Goal: Transaction & Acquisition: Purchase product/service

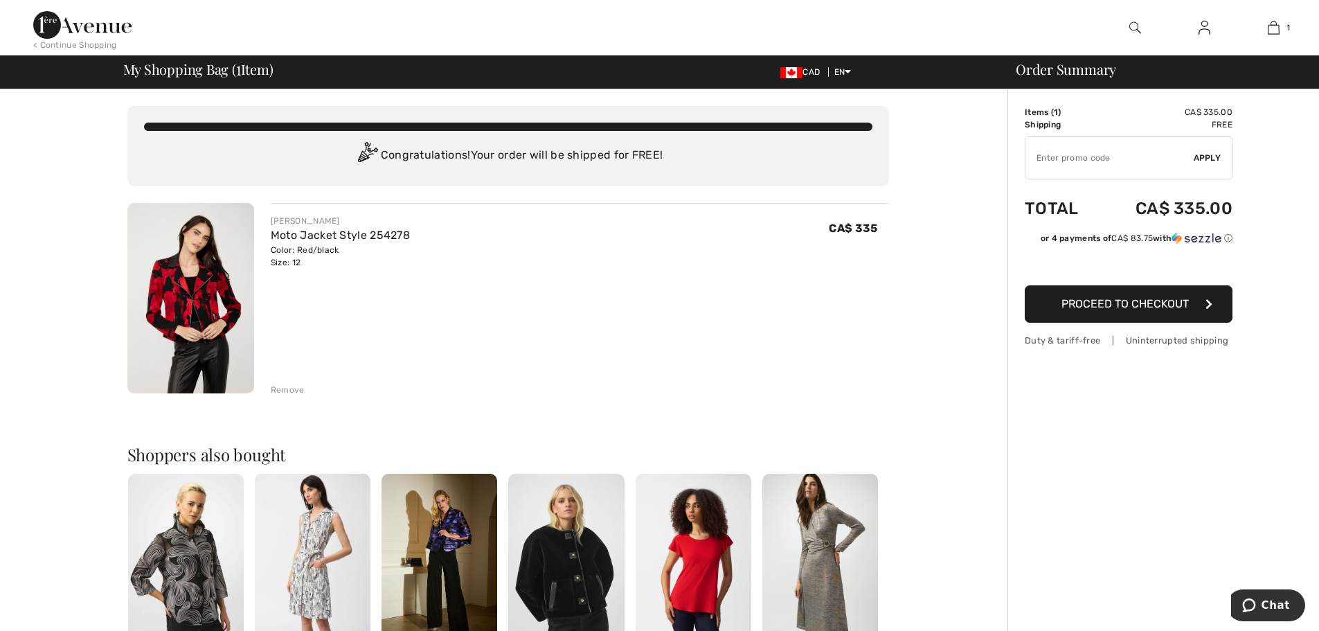
click at [219, 307] on img at bounding box center [190, 298] width 127 height 190
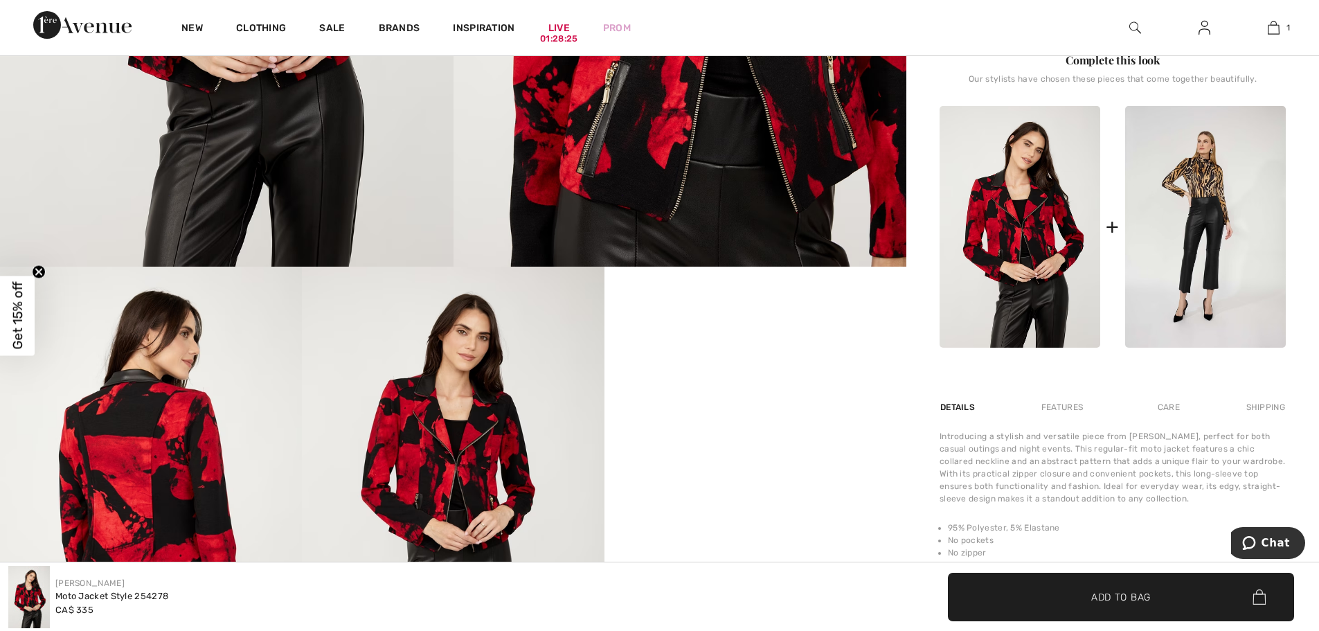
scroll to position [416, 0]
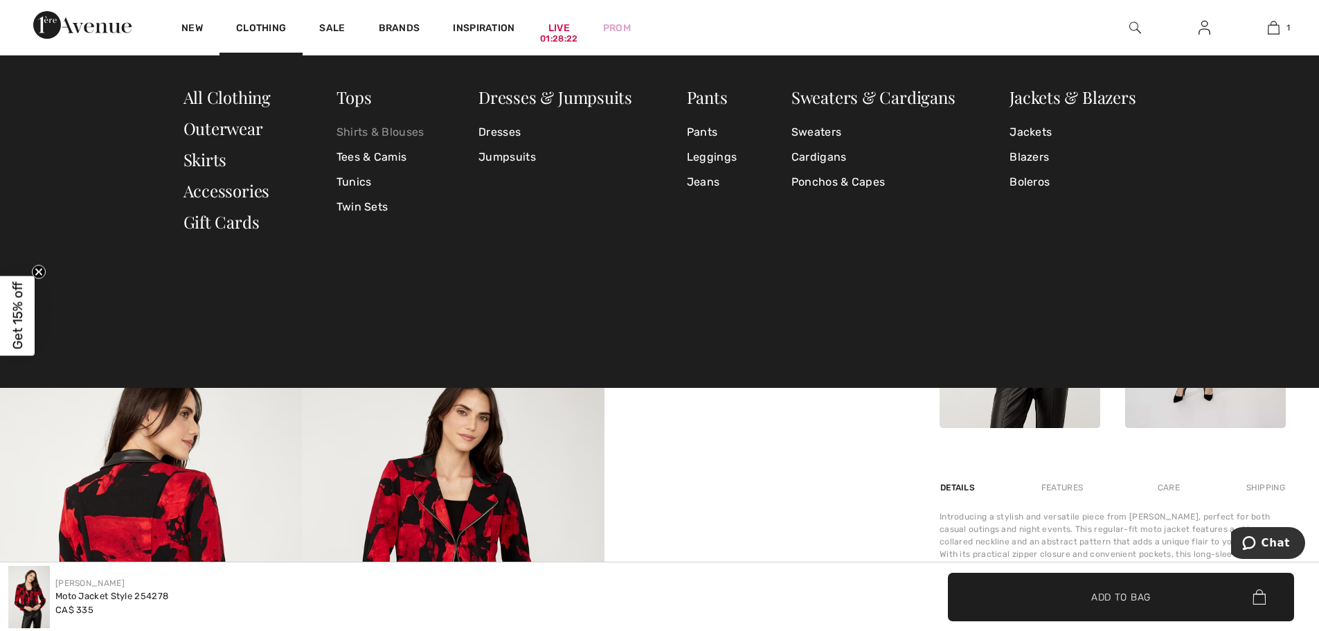
click at [368, 131] on link "Shirts & Blouses" at bounding box center [381, 132] width 88 height 25
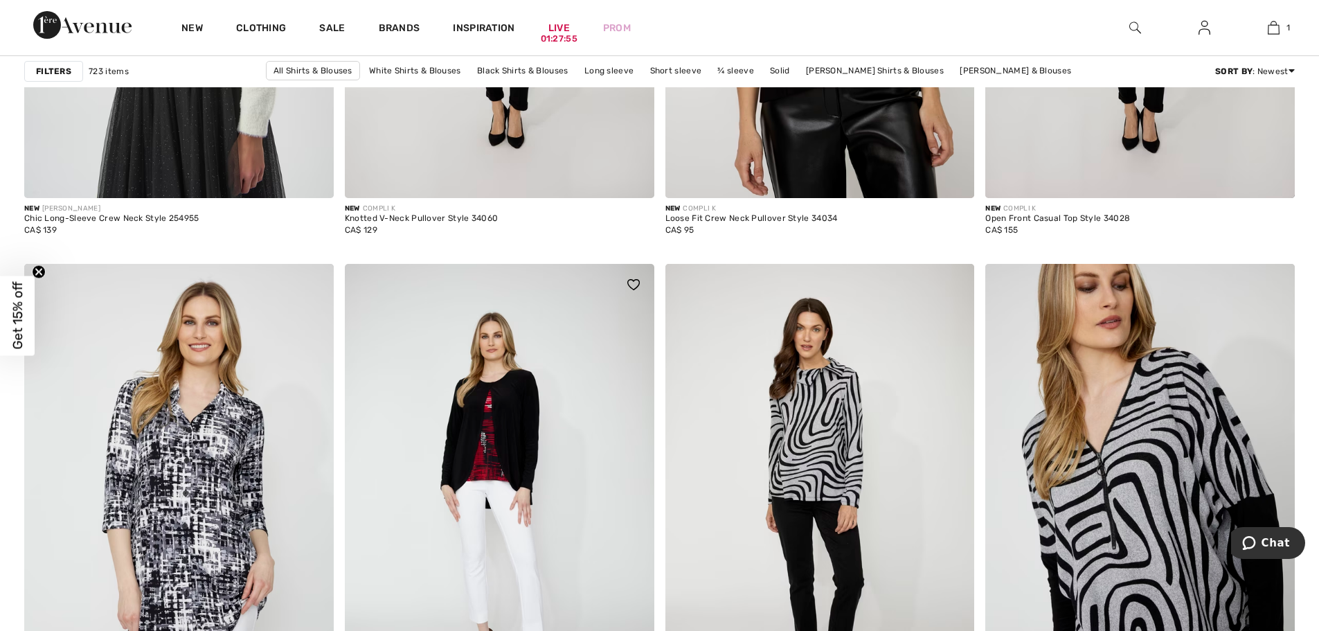
scroll to position [5886, 0]
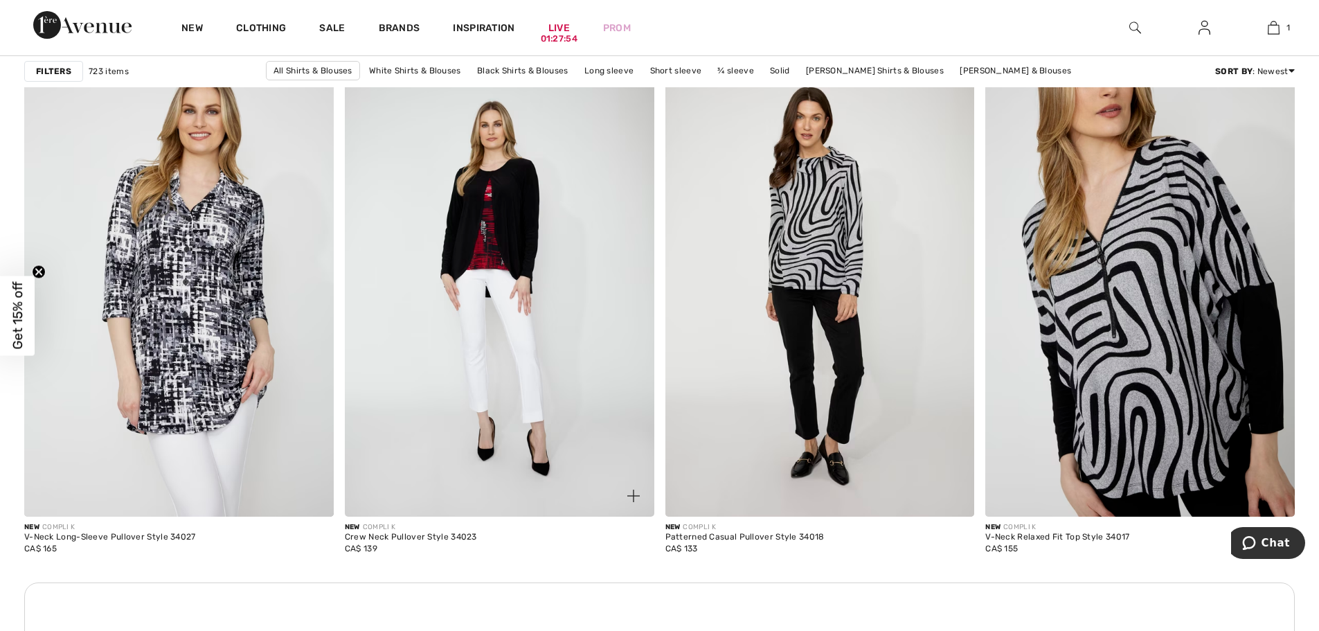
click at [492, 256] on img at bounding box center [500, 285] width 310 height 464
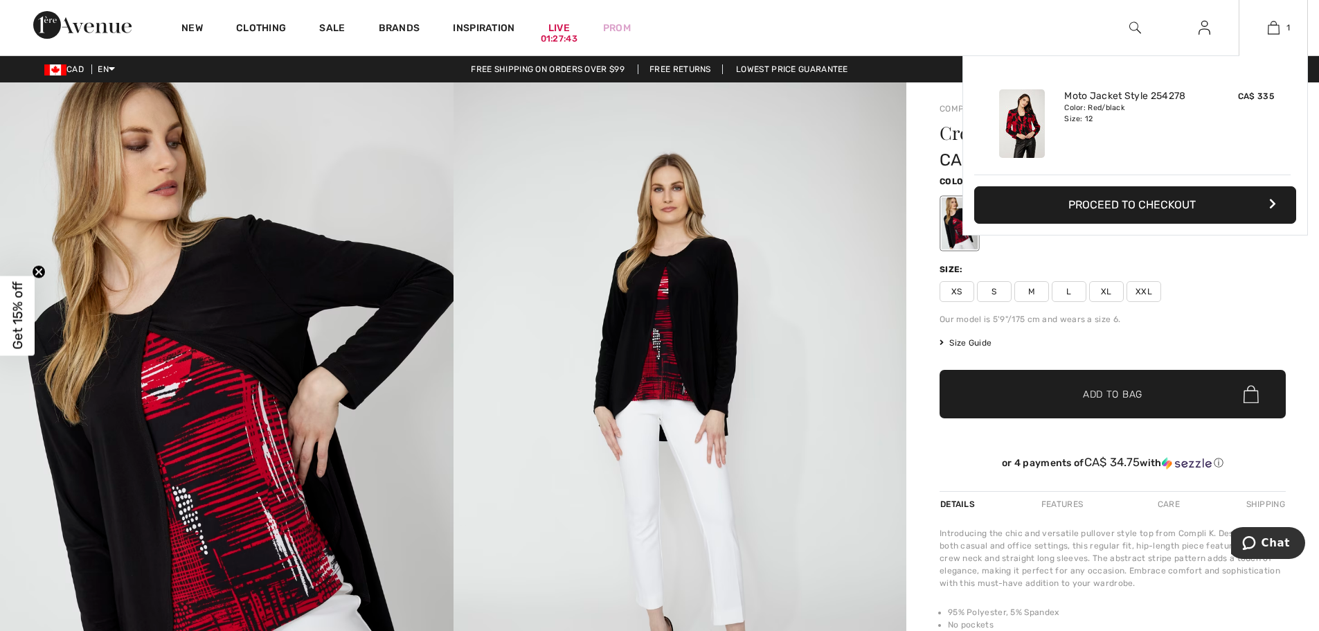
click at [1150, 203] on button "Proceed to Checkout" at bounding box center [1135, 204] width 322 height 37
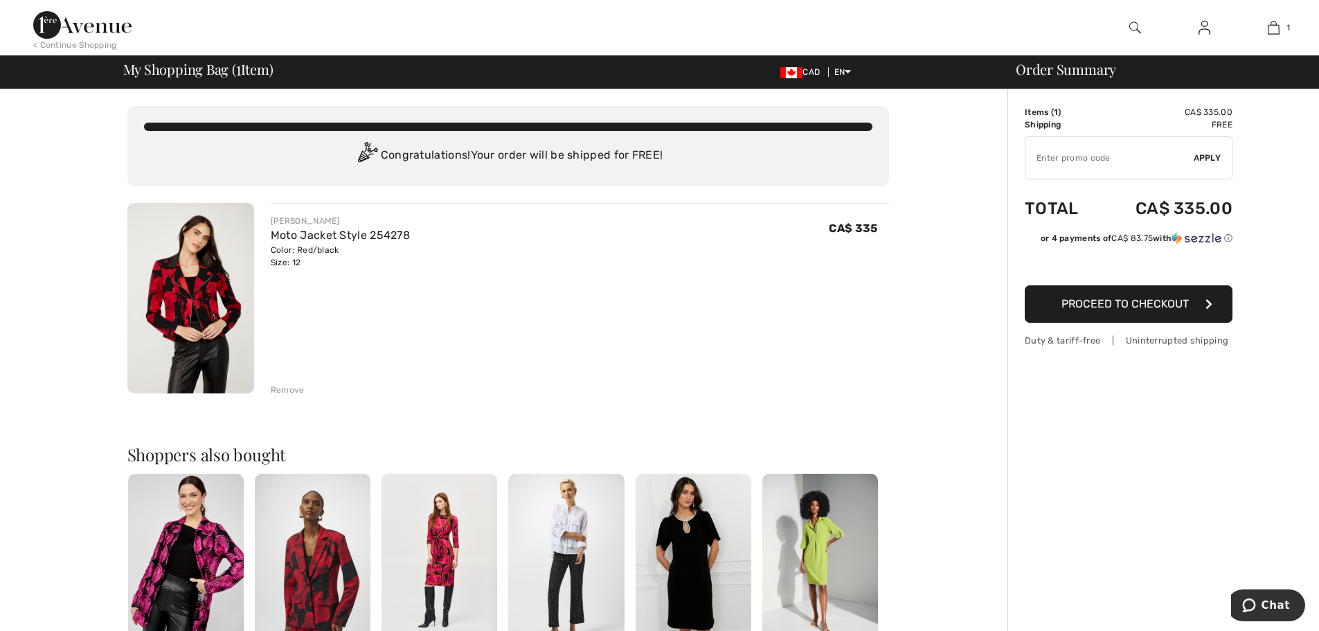
click at [1208, 29] on img at bounding box center [1205, 27] width 12 height 17
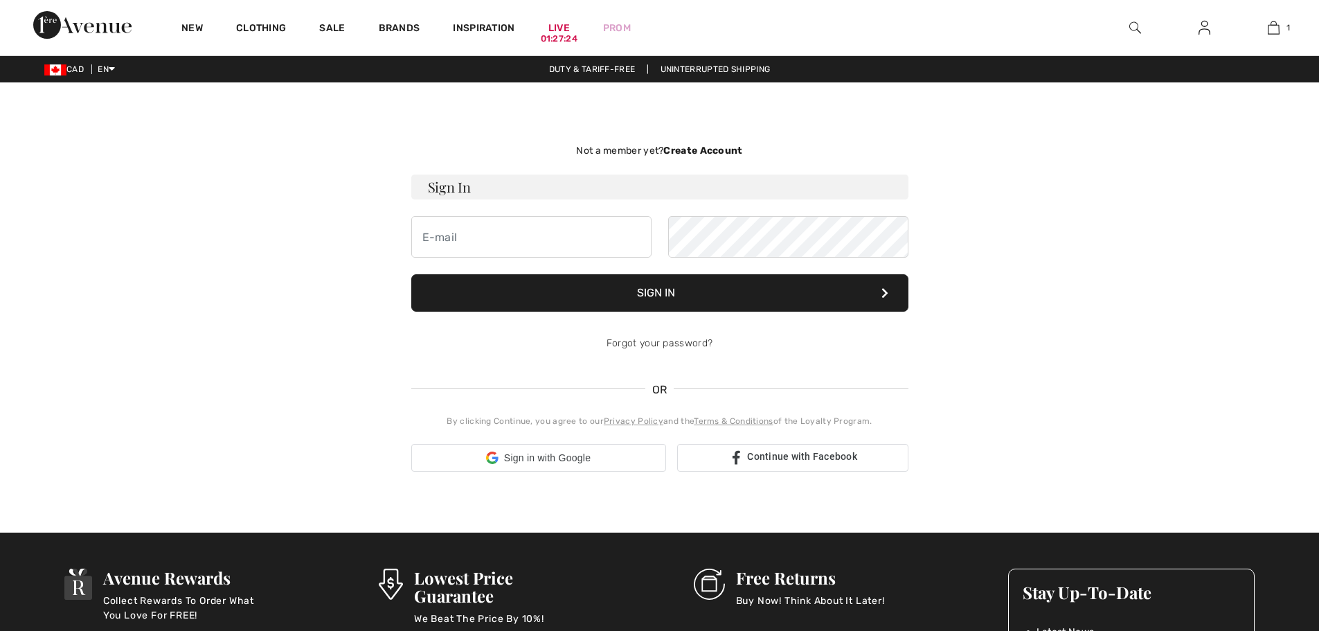
checkbox input "true"
click at [541, 240] on input "email" at bounding box center [531, 237] width 240 height 42
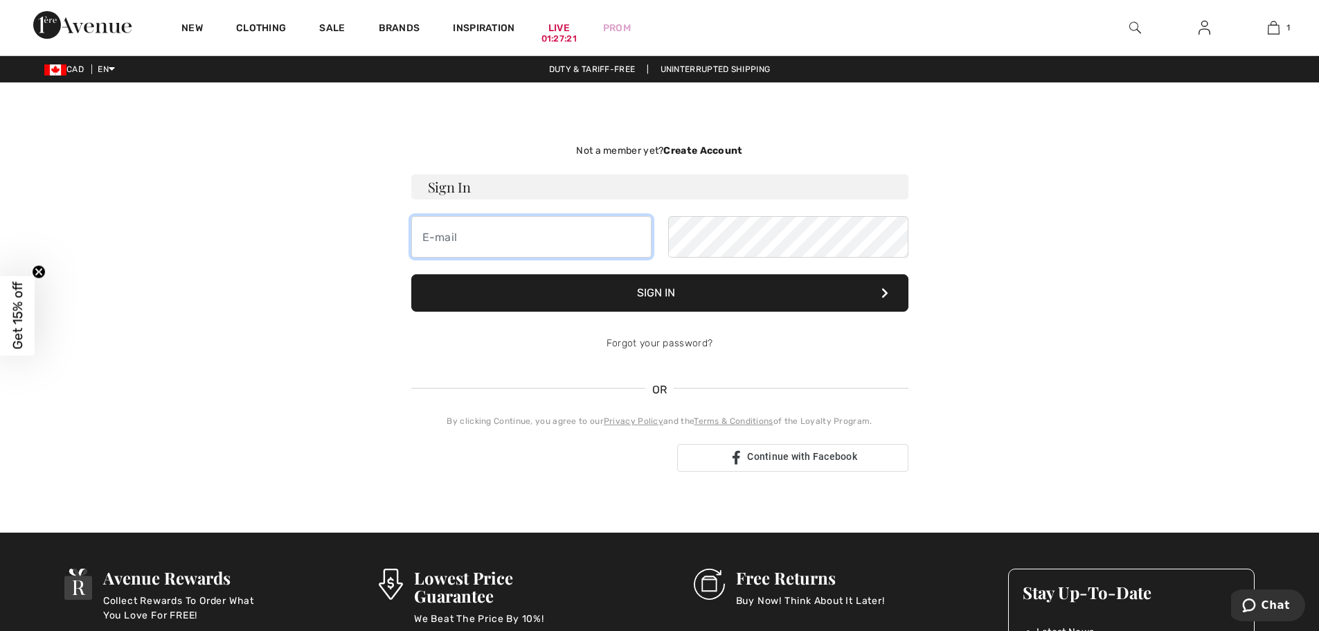
type input "l"
type input "keperry21@gmail.com"
click at [697, 293] on button "Sign In" at bounding box center [659, 292] width 497 height 37
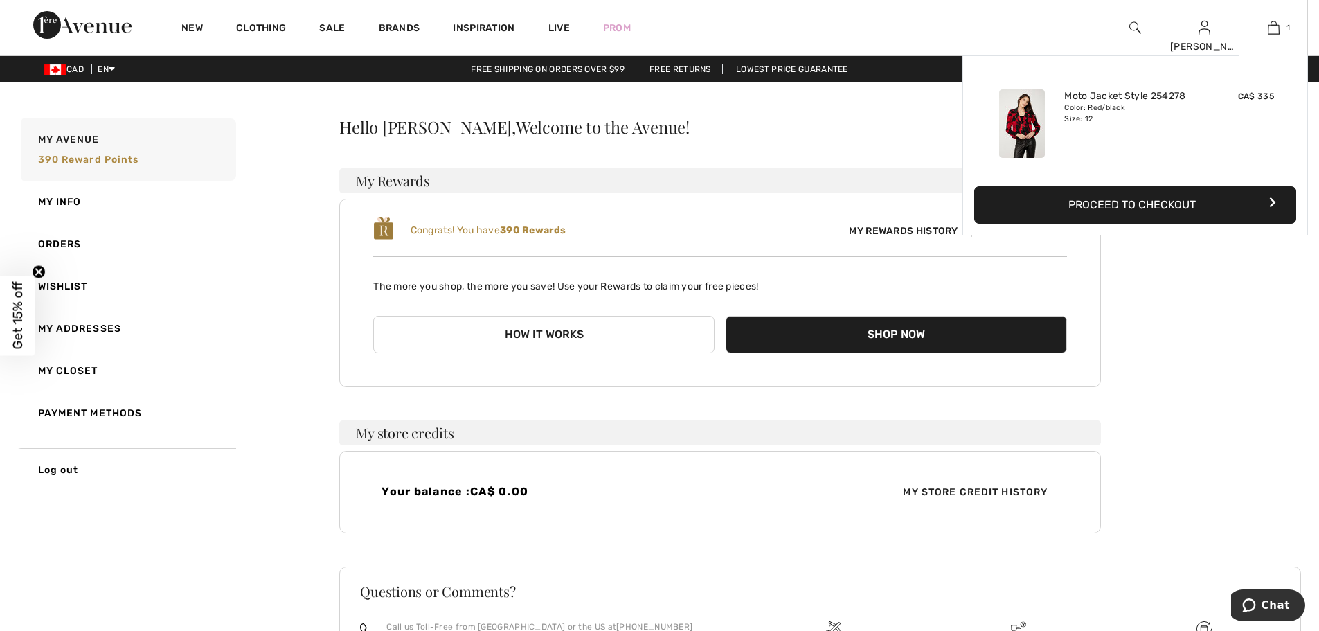
click at [1181, 210] on button "Proceed to Checkout" at bounding box center [1135, 204] width 322 height 37
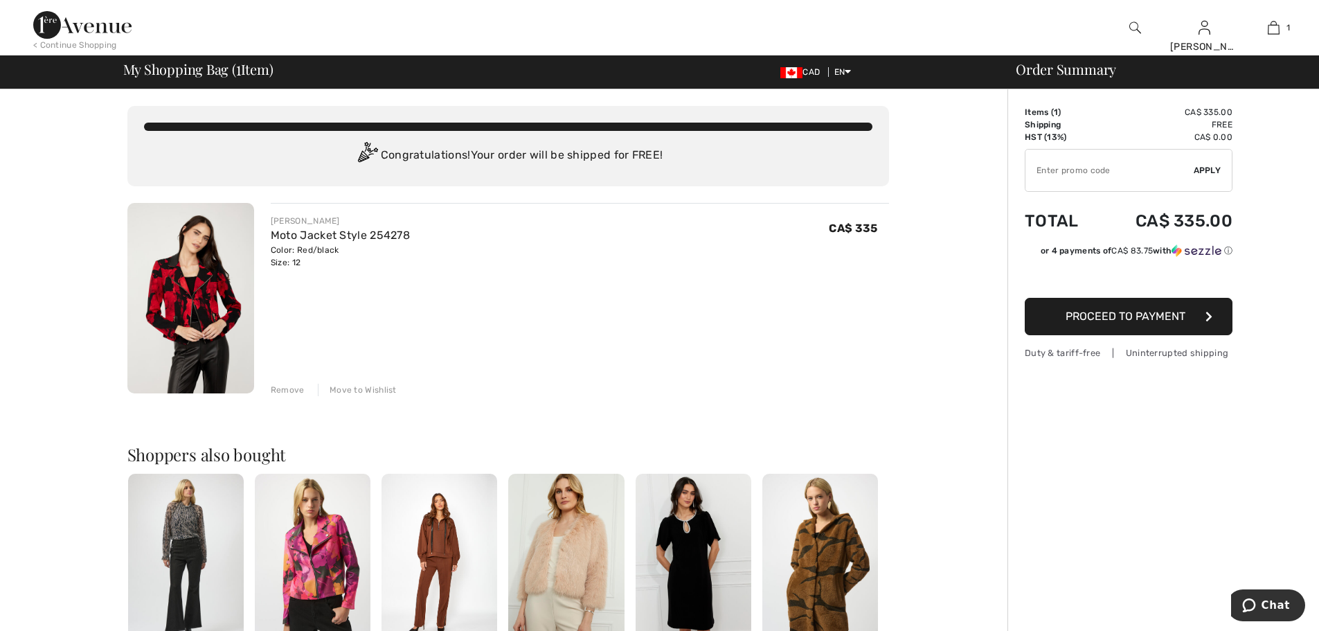
click at [1116, 314] on span "Proceed to Payment" at bounding box center [1126, 316] width 120 height 13
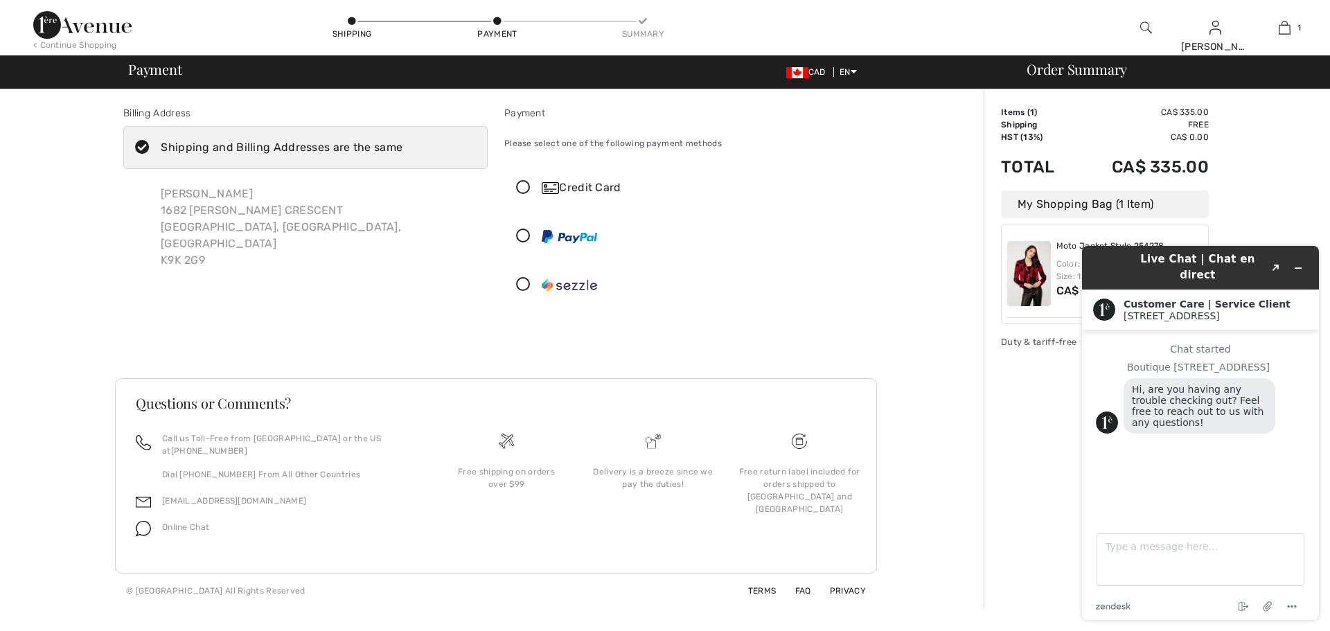
click at [520, 184] on icon at bounding box center [523, 188] width 37 height 15
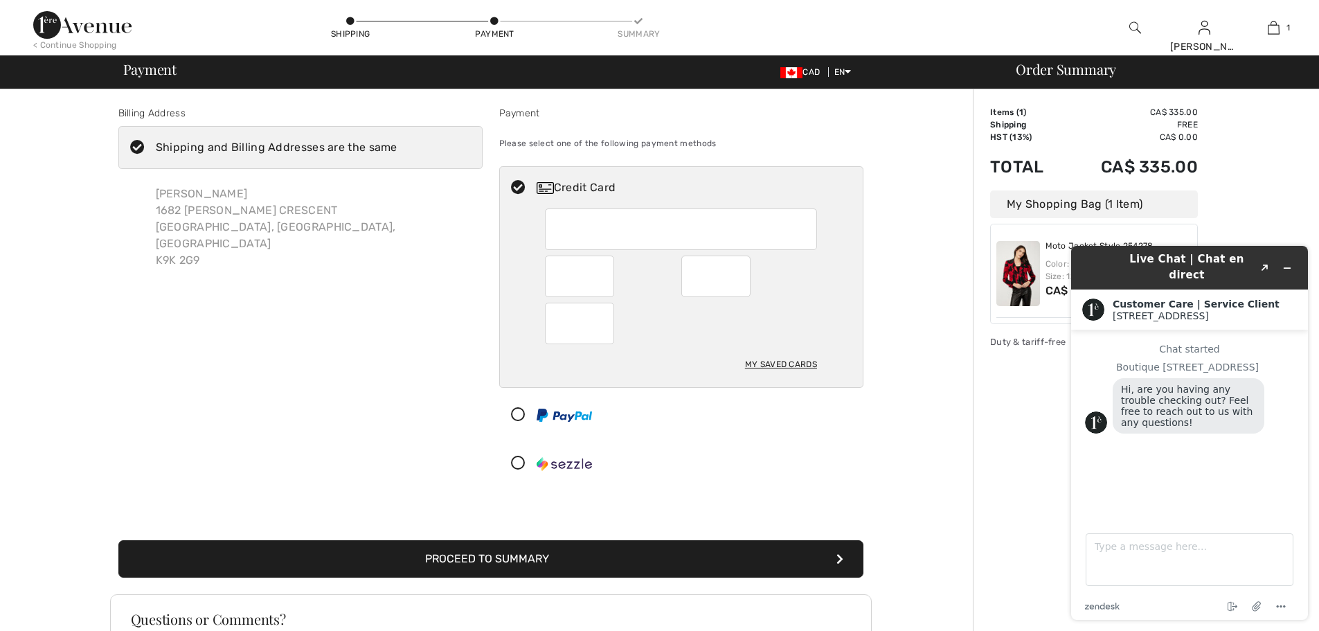
click at [769, 362] on div "My Saved Cards" at bounding box center [781, 364] width 72 height 24
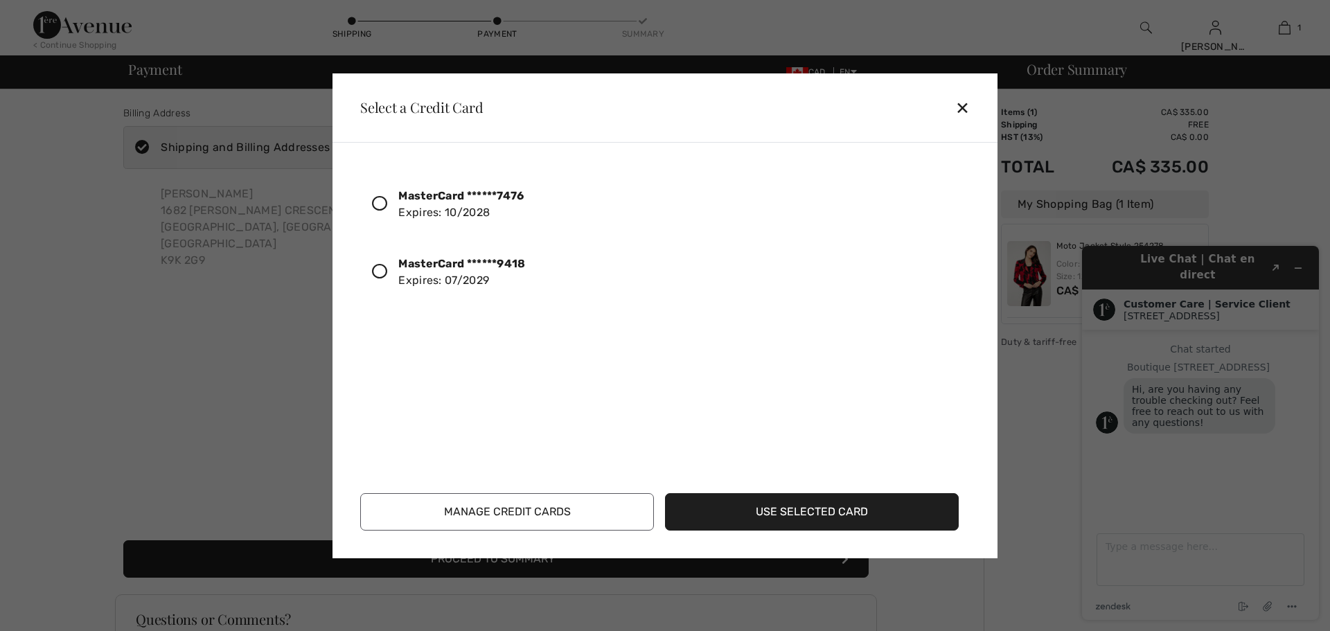
click at [378, 202] on icon at bounding box center [379, 203] width 15 height 15
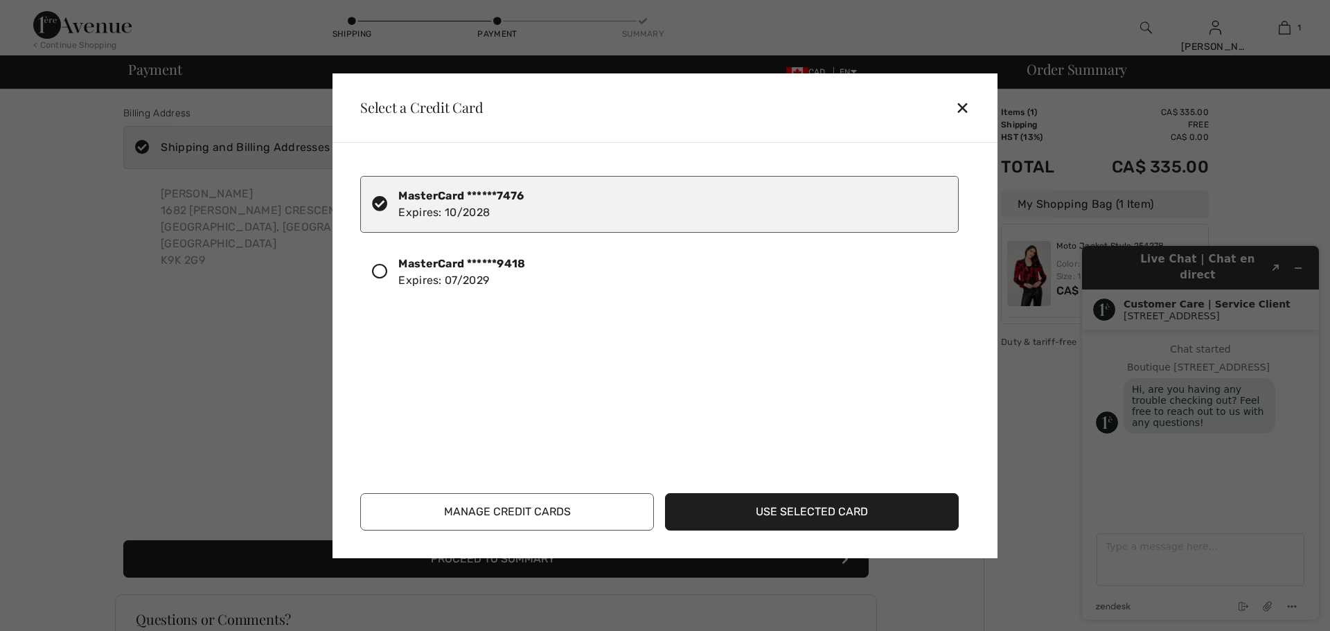
click at [776, 508] on button "Use Selected Card" at bounding box center [812, 511] width 294 height 37
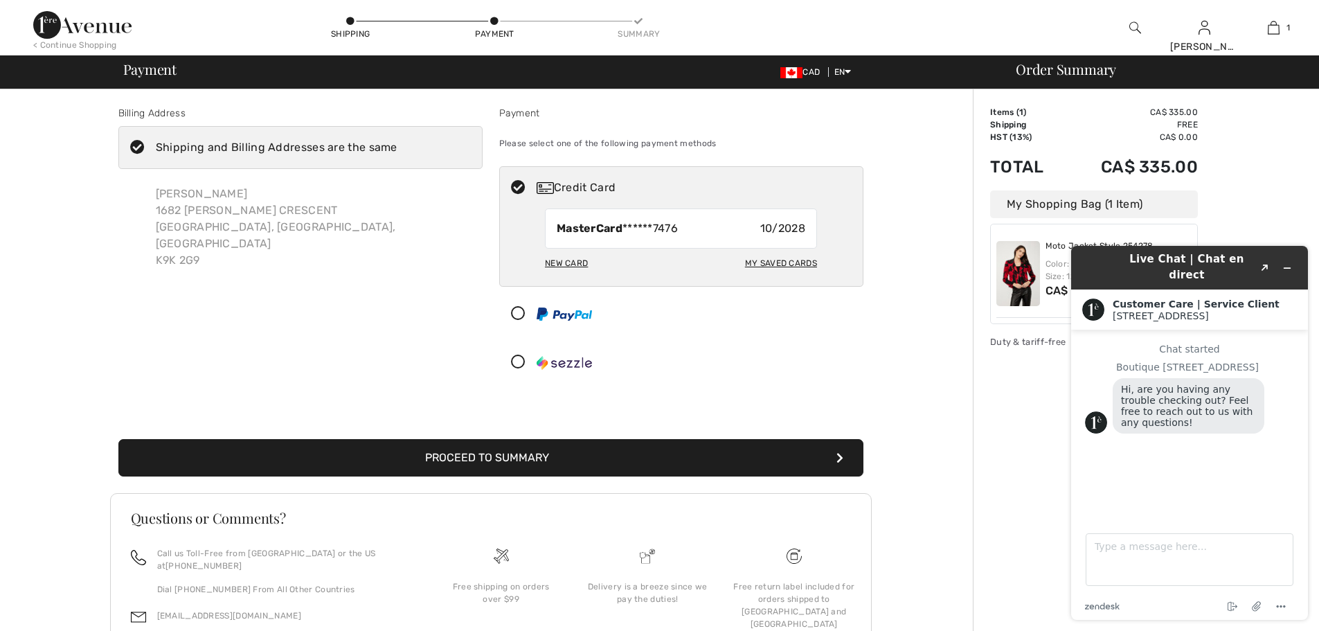
click at [696, 462] on button "Proceed to Summary" at bounding box center [490, 457] width 745 height 37
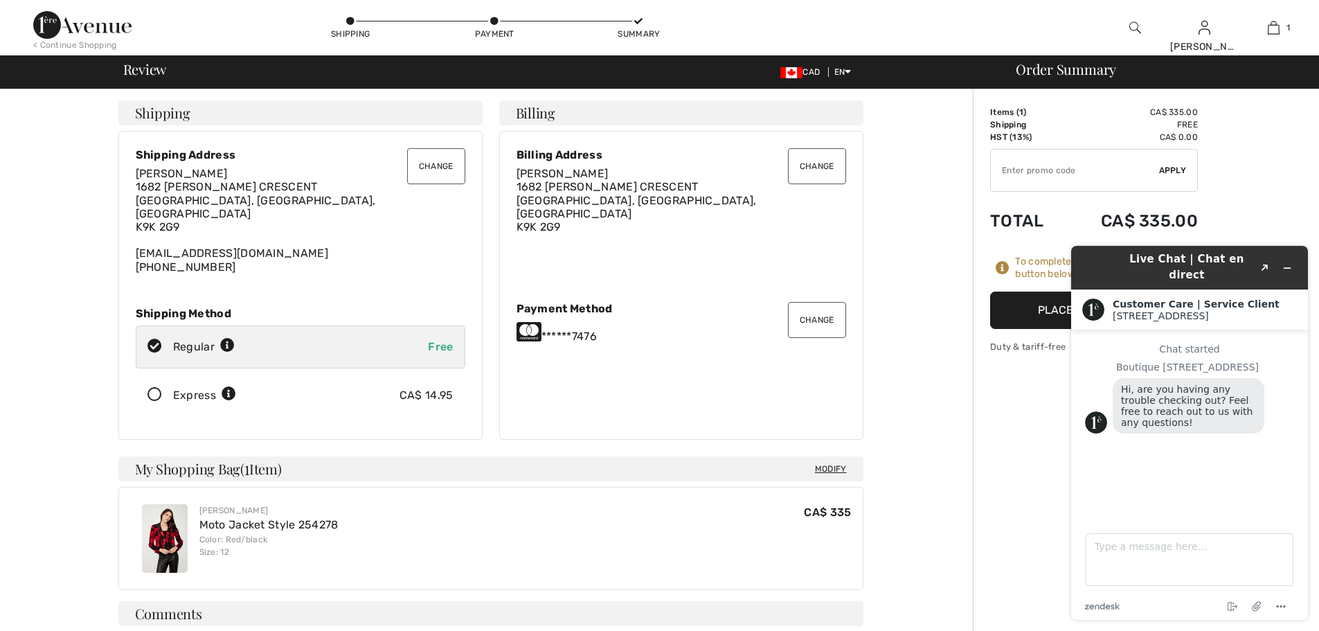
click at [993, 375] on div "Order Summary Details Items ( 1 ) CA$ 335.00 Promo code CA$ 0.00 Shipping Free …" at bounding box center [1146, 544] width 346 height 910
click at [1294, 261] on button "Minimize widget" at bounding box center [1287, 267] width 22 height 19
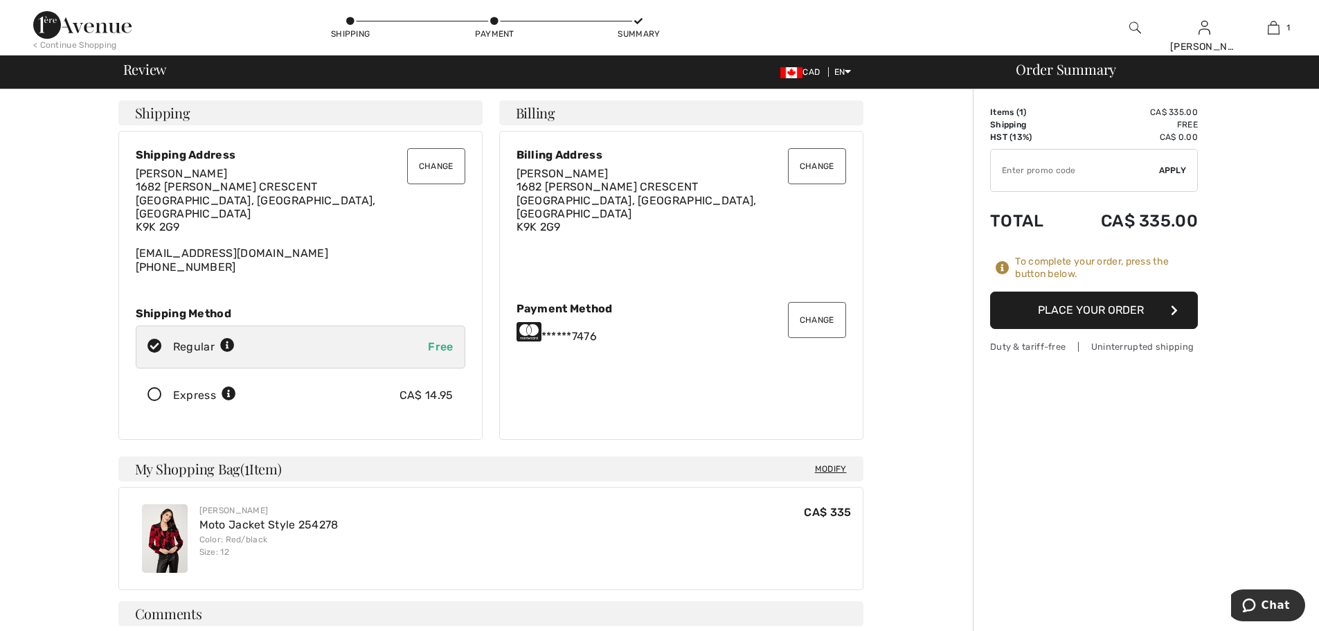
click at [1123, 312] on button "Place Your Order" at bounding box center [1094, 310] width 208 height 37
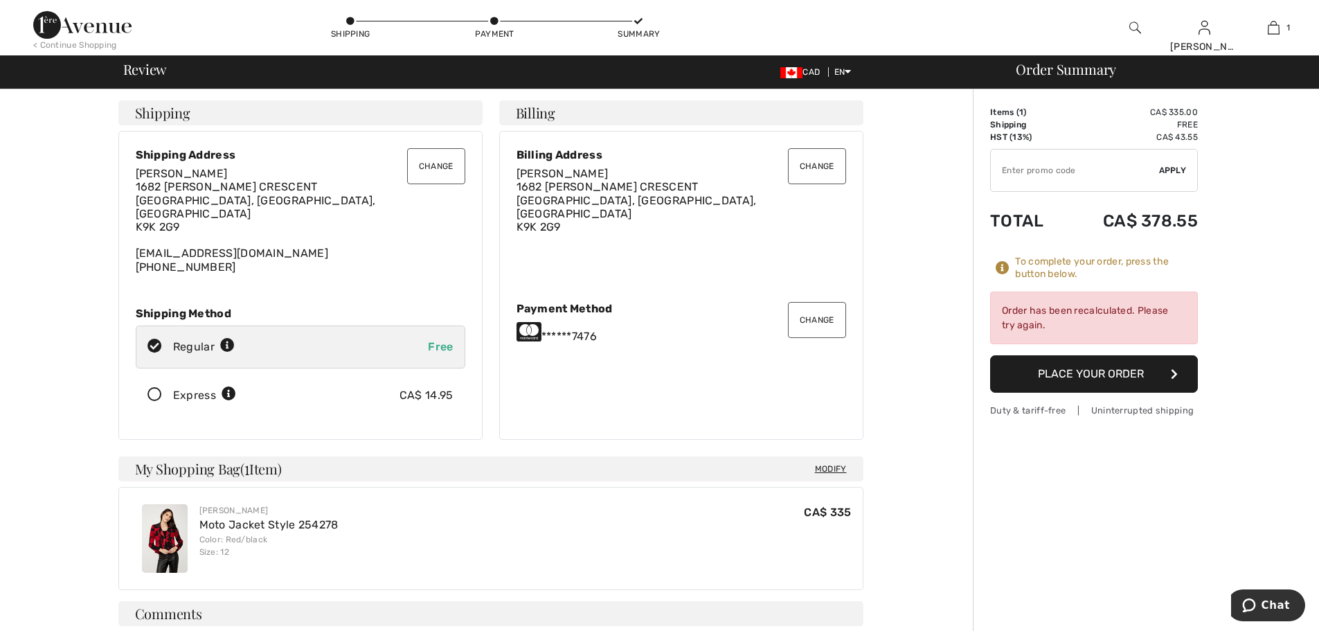
click at [1076, 378] on button "Place Your Order" at bounding box center [1094, 373] width 208 height 37
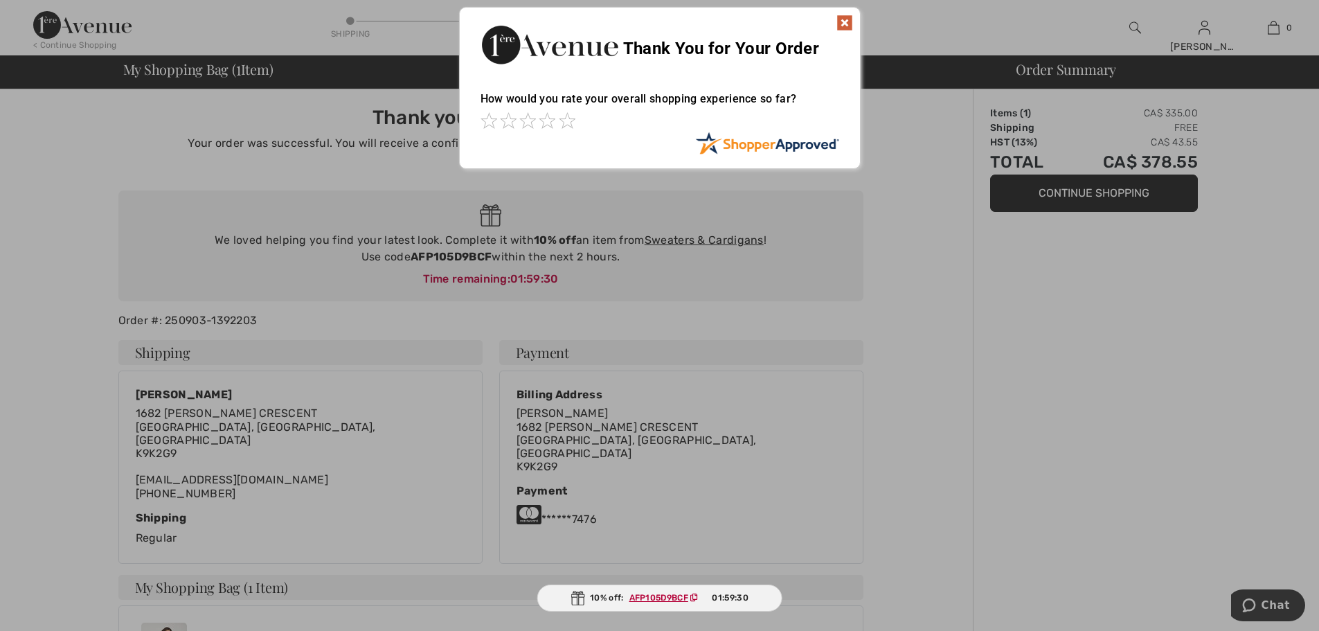
click at [841, 19] on img at bounding box center [845, 23] width 17 height 17
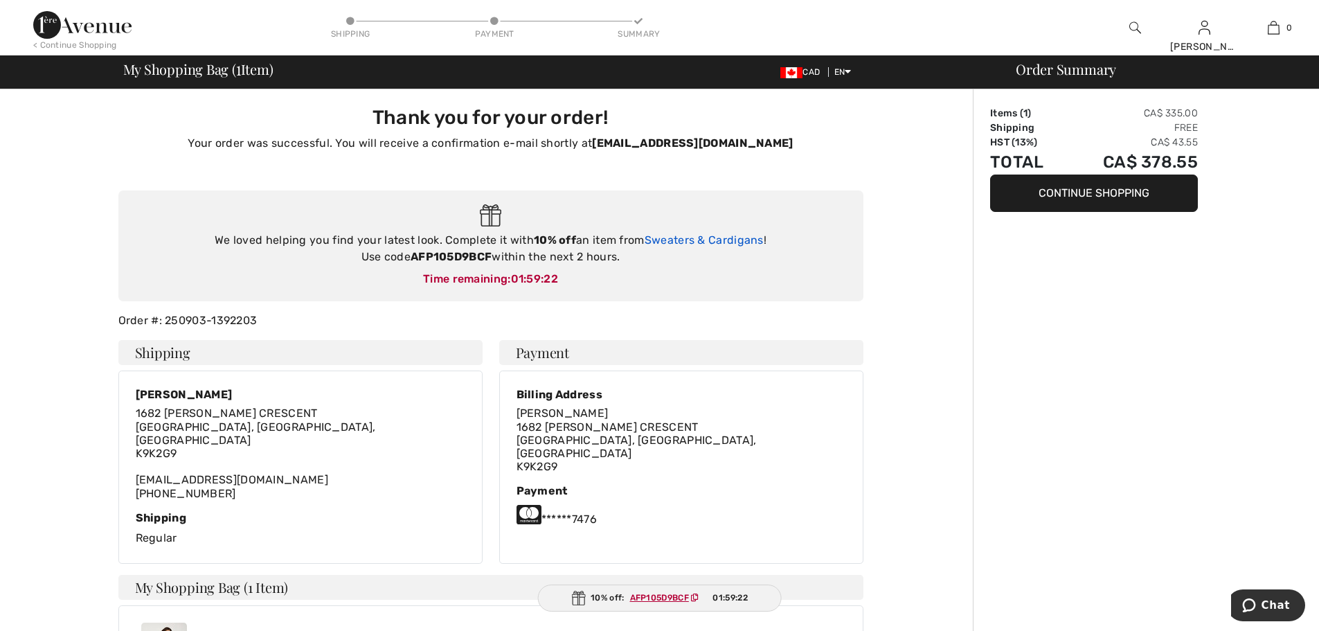
click at [689, 240] on link "Sweaters & Cardigans" at bounding box center [704, 239] width 119 height 13
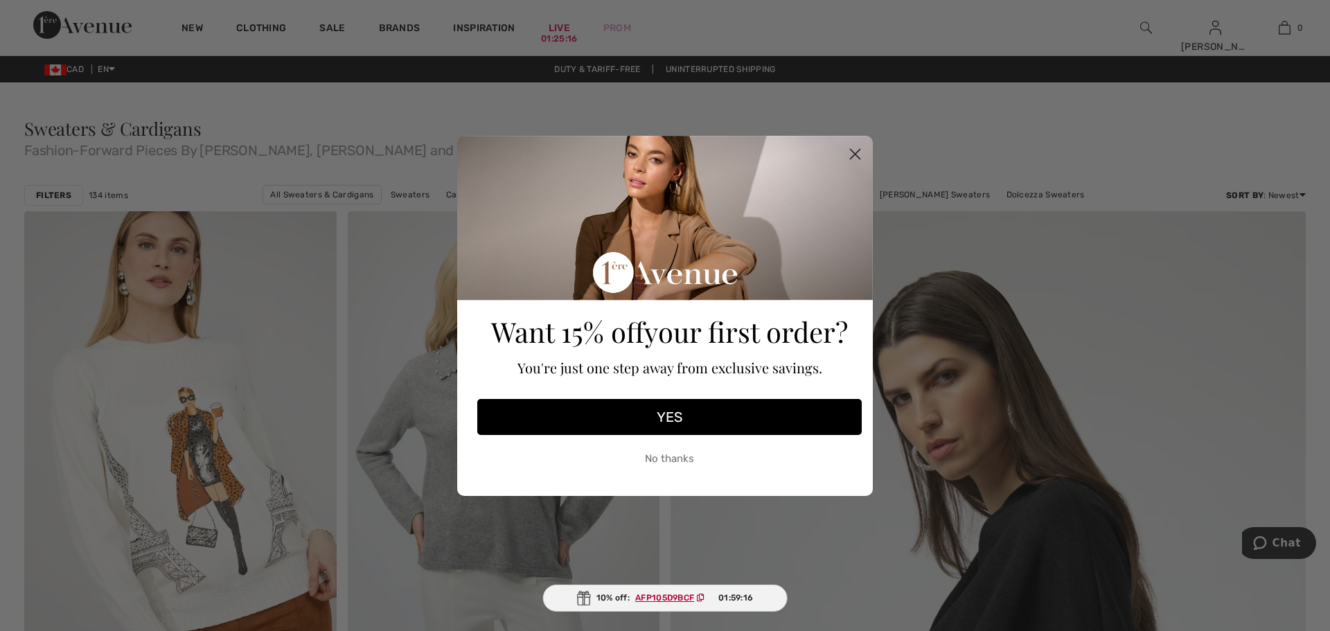
click at [857, 152] on icon "Close dialog" at bounding box center [855, 154] width 10 height 10
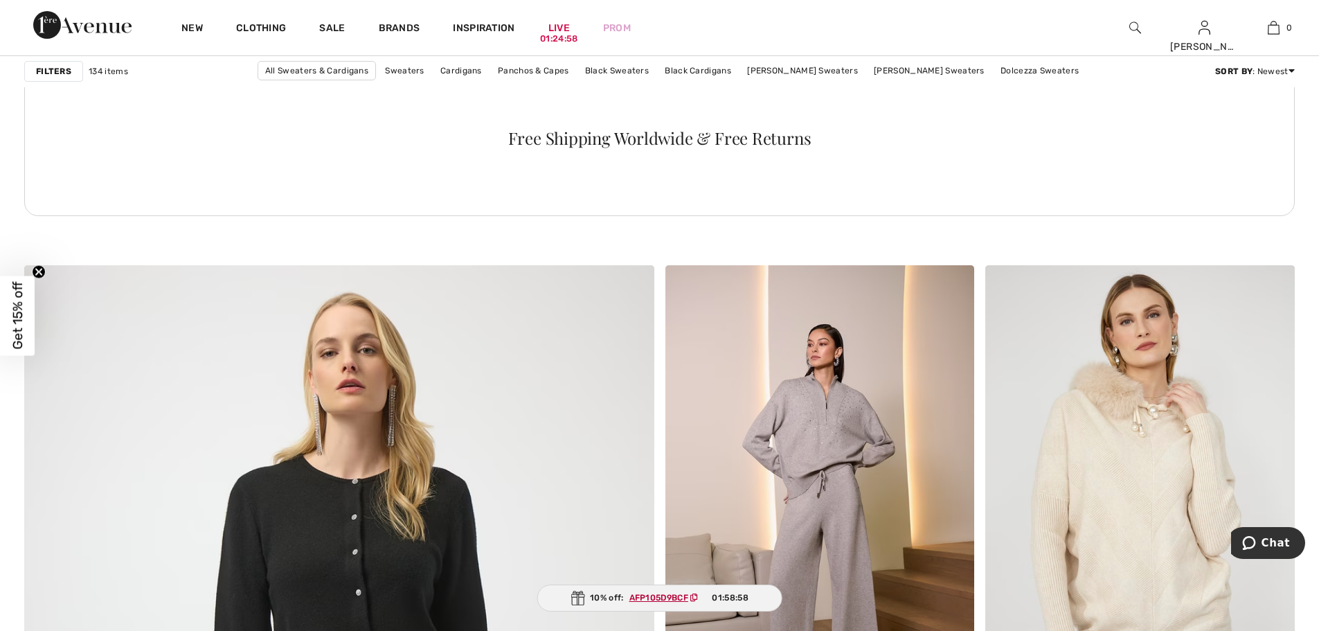
scroll to position [4294, 0]
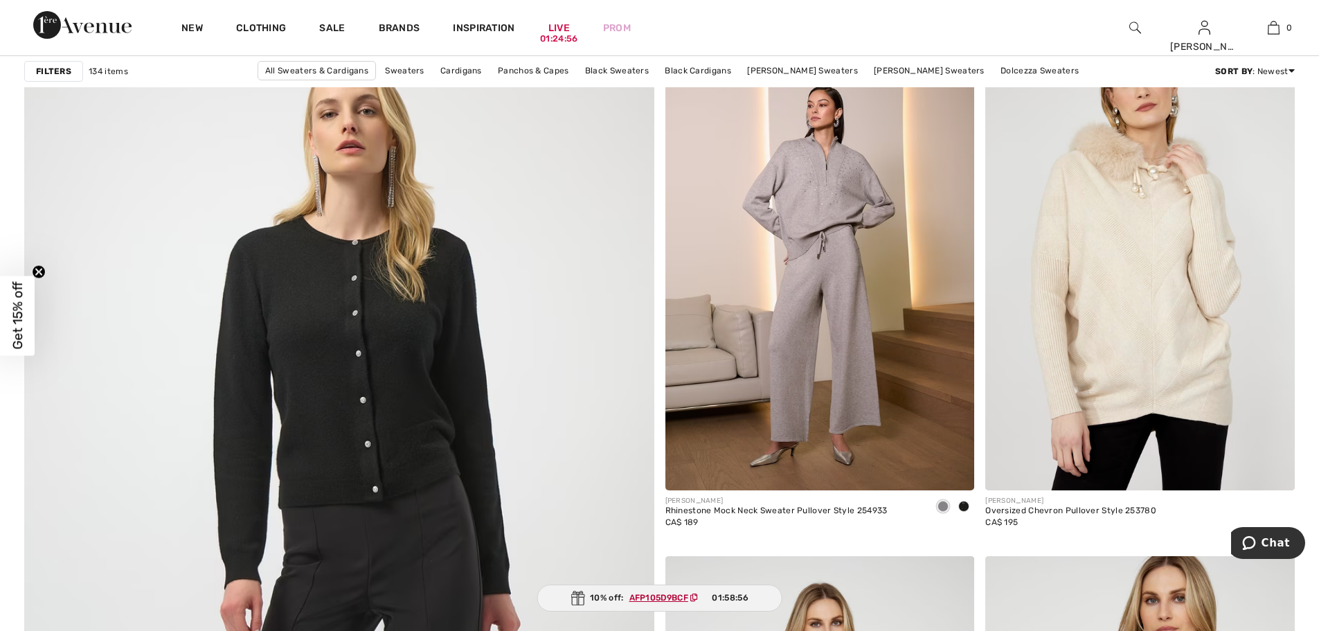
click at [55, 69] on strong "Filters" at bounding box center [53, 71] width 35 height 12
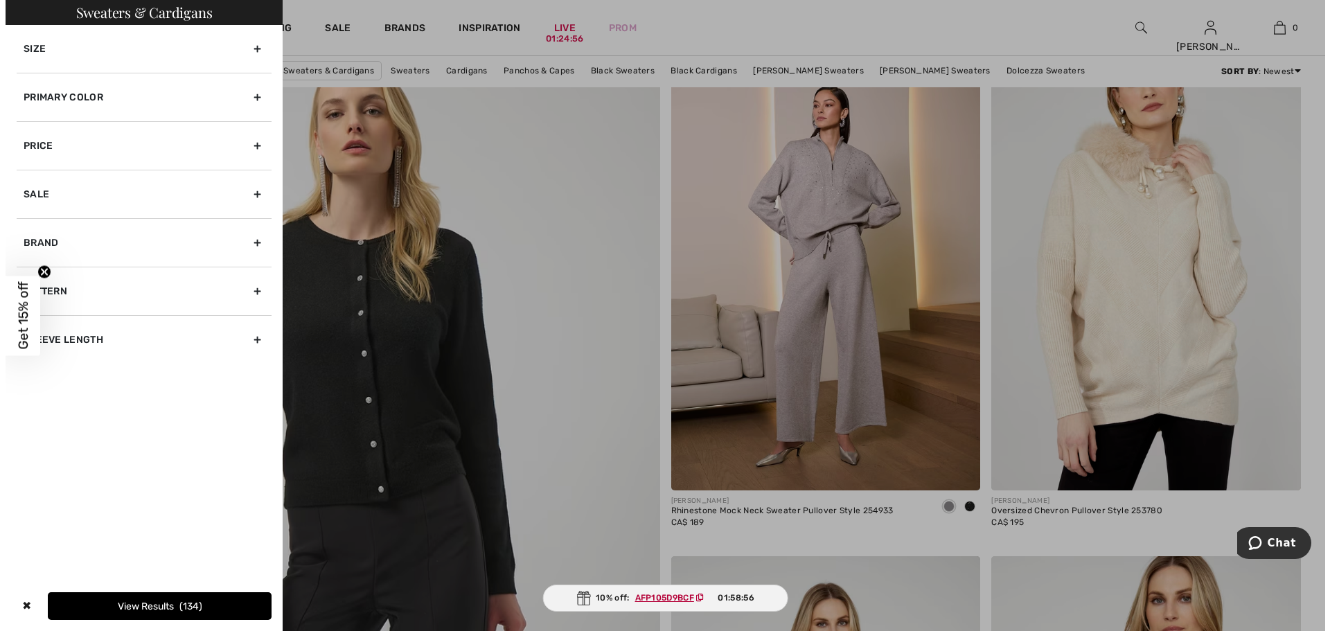
scroll to position [4323, 0]
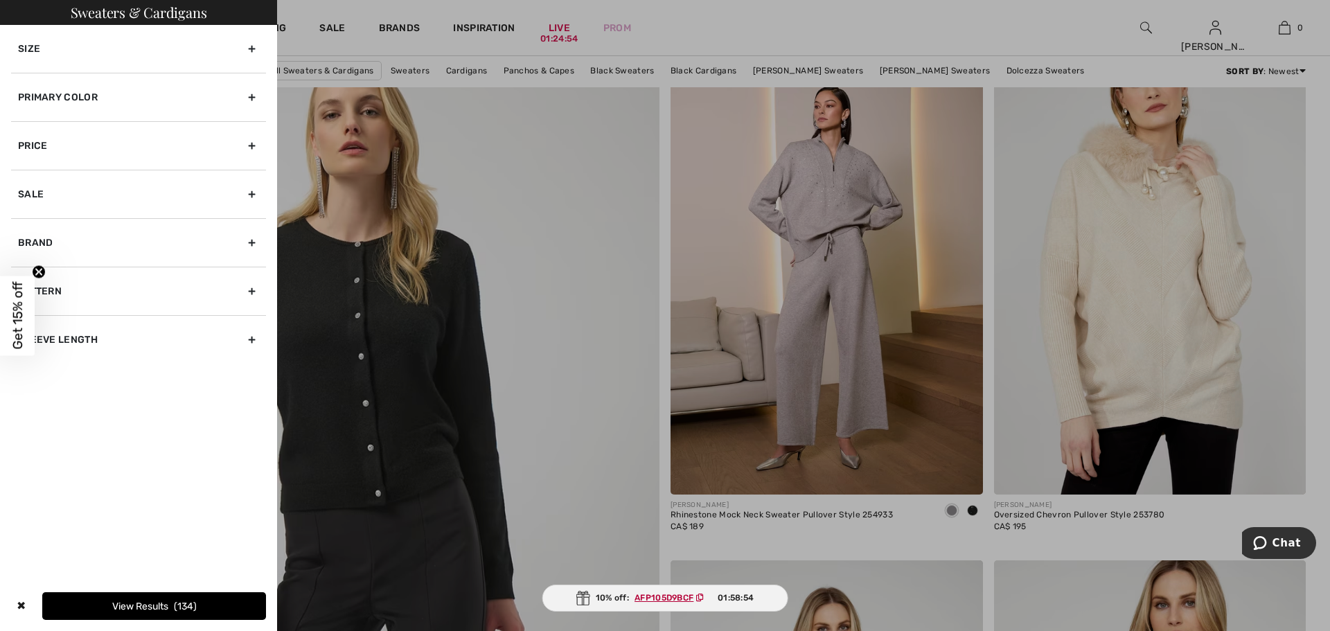
click at [84, 105] on div "Primary Color" at bounding box center [138, 97] width 255 height 48
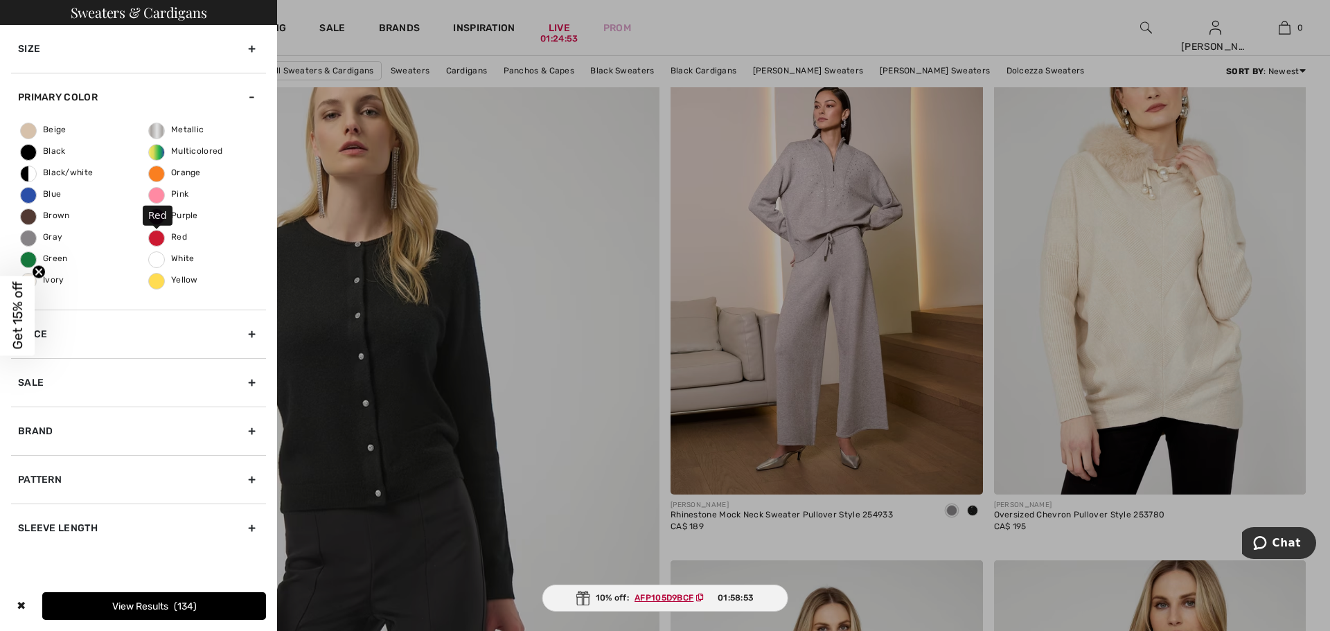
click at [154, 235] on span "Red" at bounding box center [168, 237] width 38 height 10
click at [0, 0] on input "Red" at bounding box center [0, 0] width 0 height 0
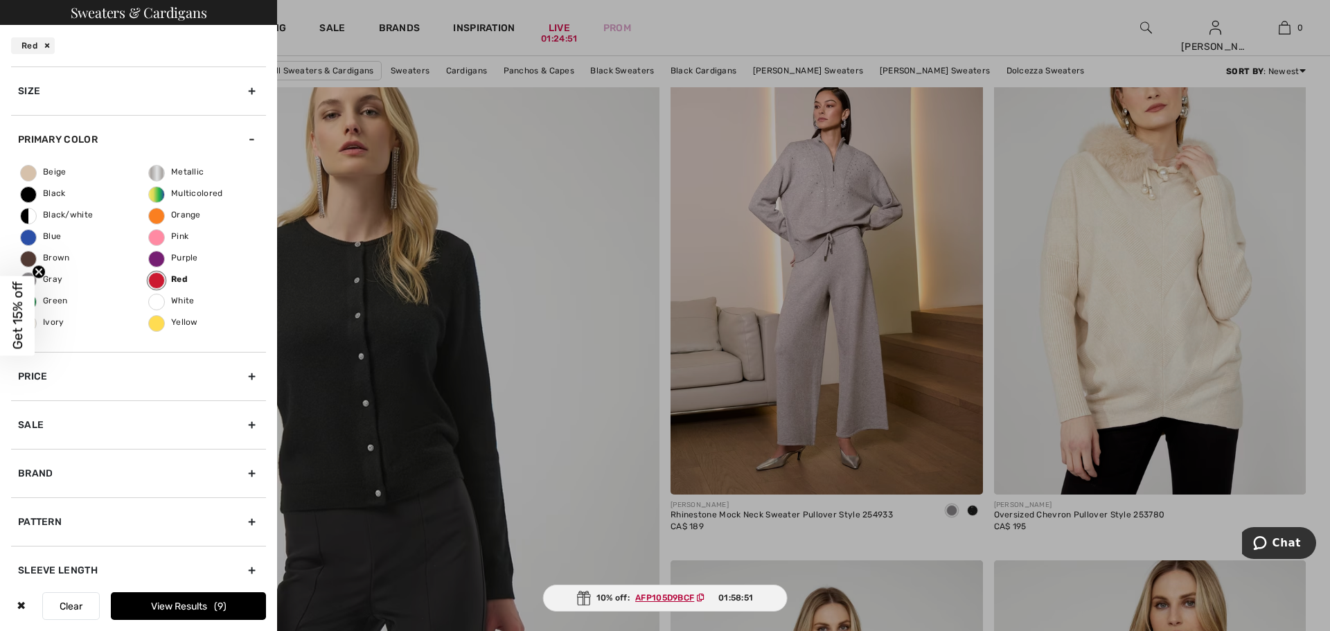
click at [193, 609] on button "View Results 9" at bounding box center [188, 606] width 155 height 28
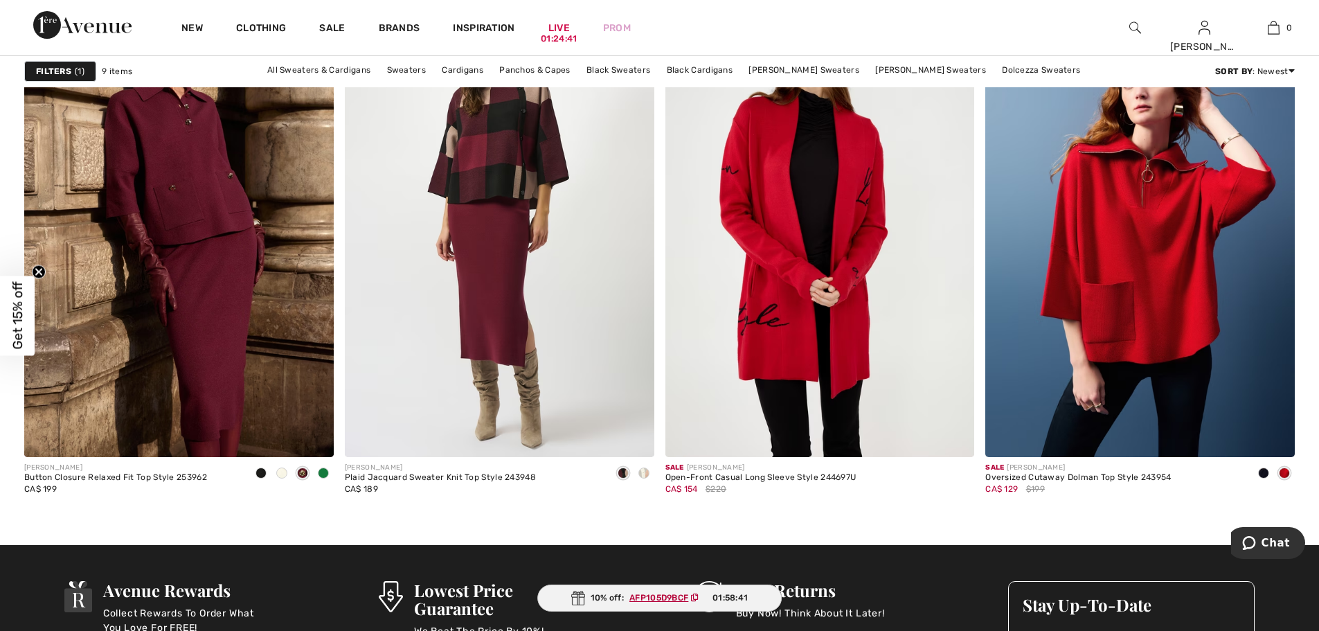
scroll to position [1247, 0]
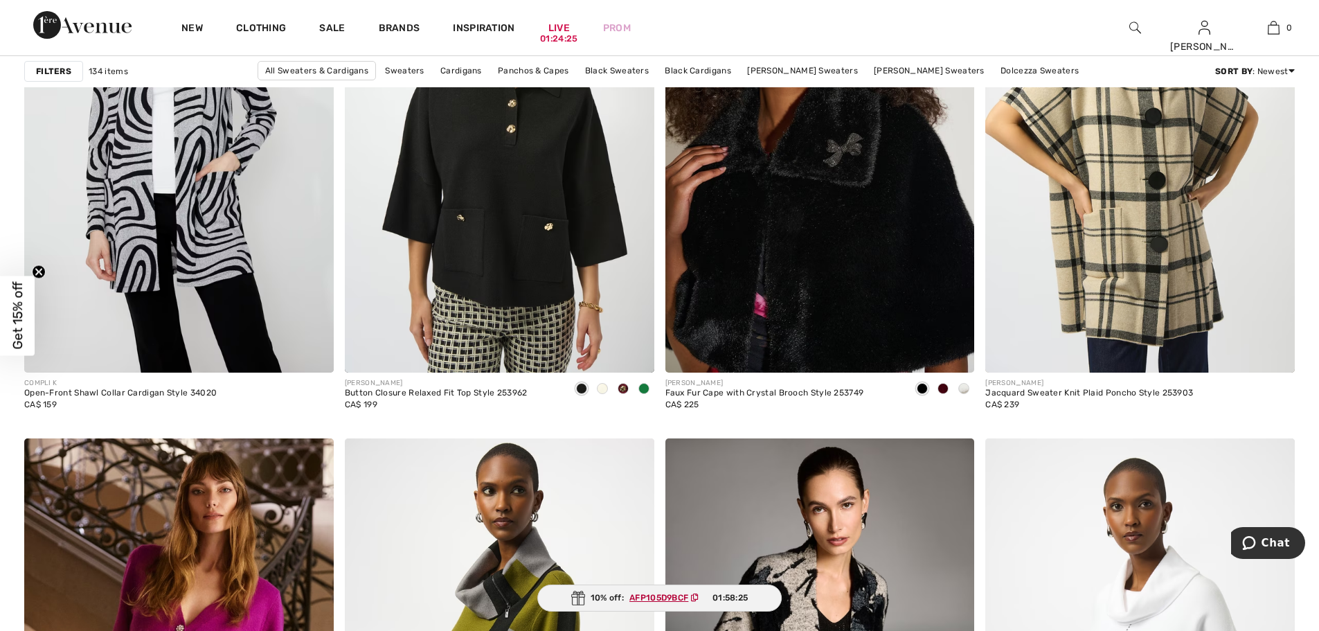
scroll to position [5817, 0]
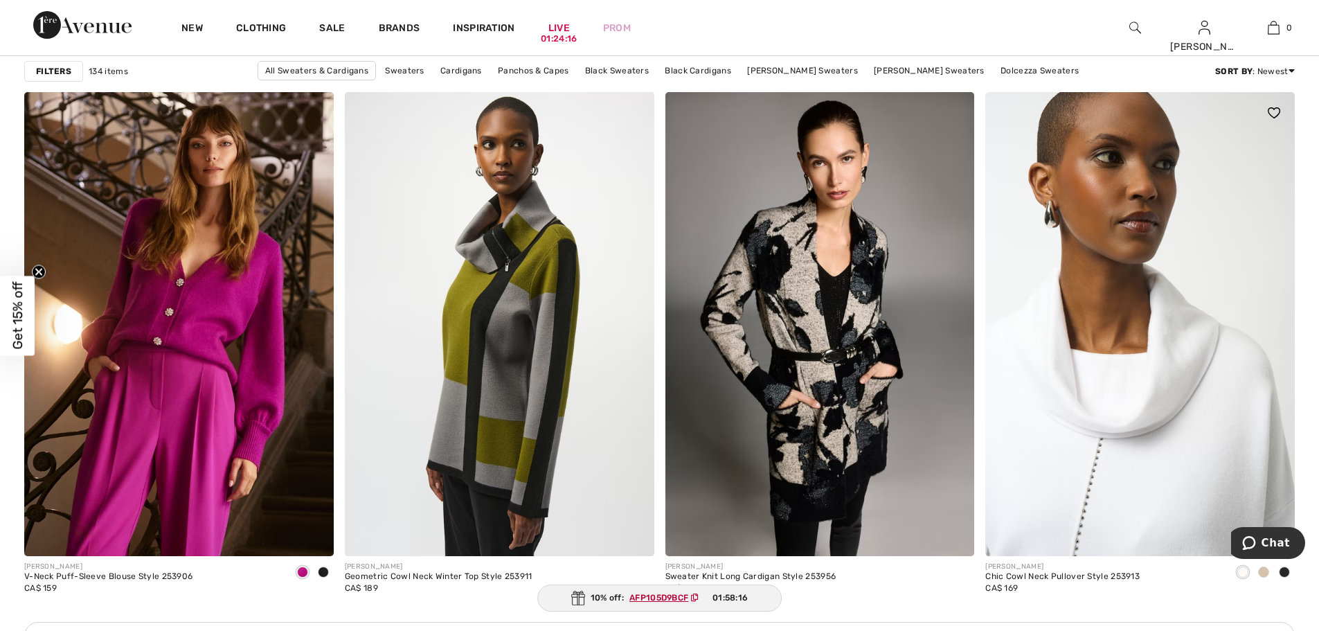
click at [1114, 448] on img at bounding box center [1140, 324] width 310 height 464
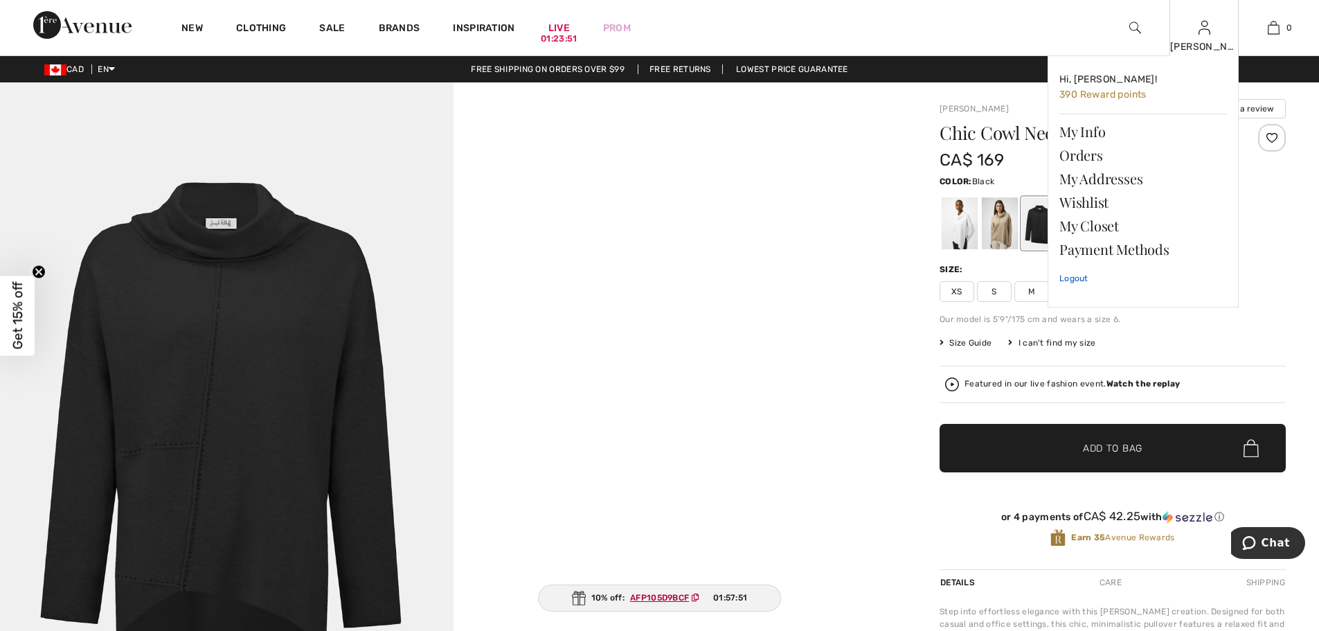
click at [1078, 279] on link "Logout" at bounding box center [1144, 278] width 168 height 35
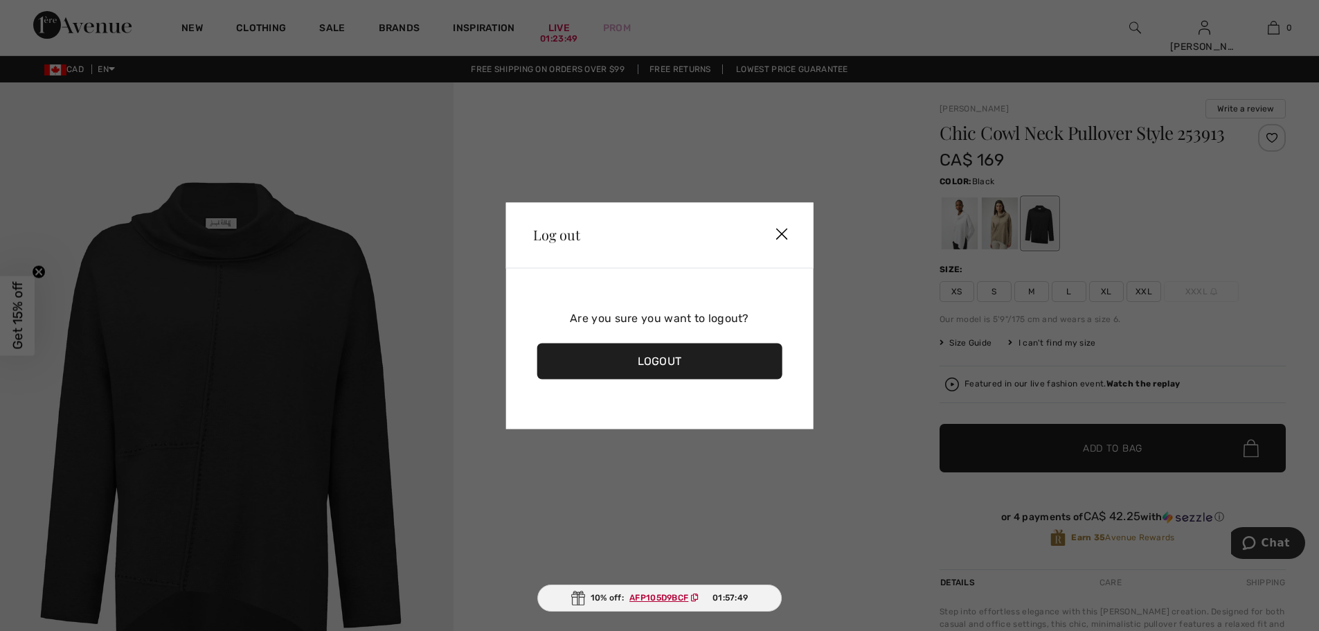
click at [747, 363] on div "Logout" at bounding box center [660, 361] width 246 height 36
